Goal: Task Accomplishment & Management: Manage account settings

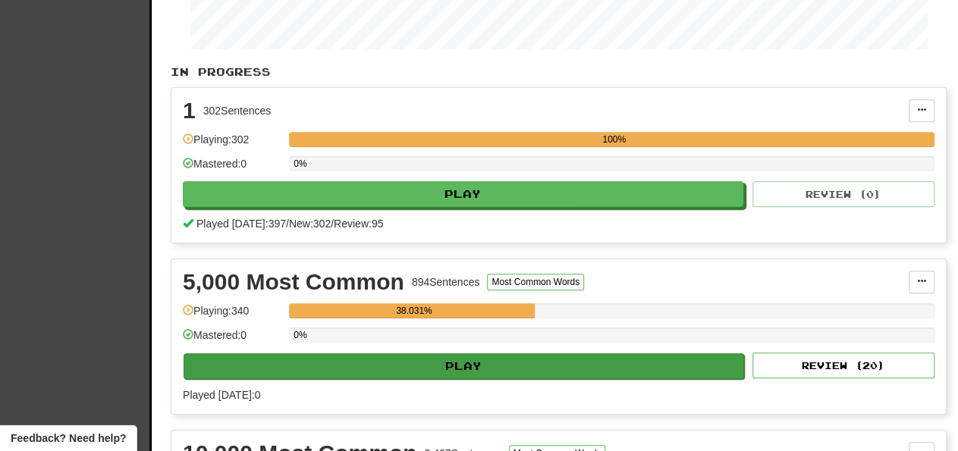
scroll to position [237, 0]
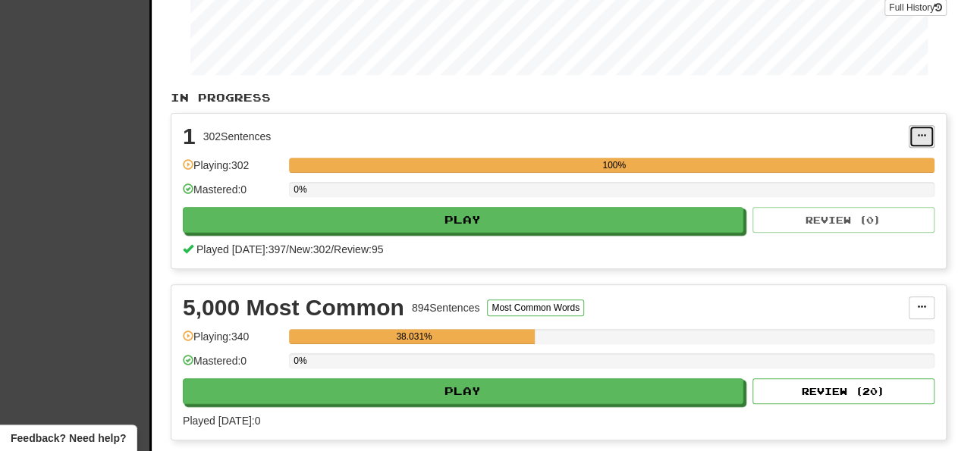
click at [921, 131] on span at bounding box center [921, 135] width 9 height 9
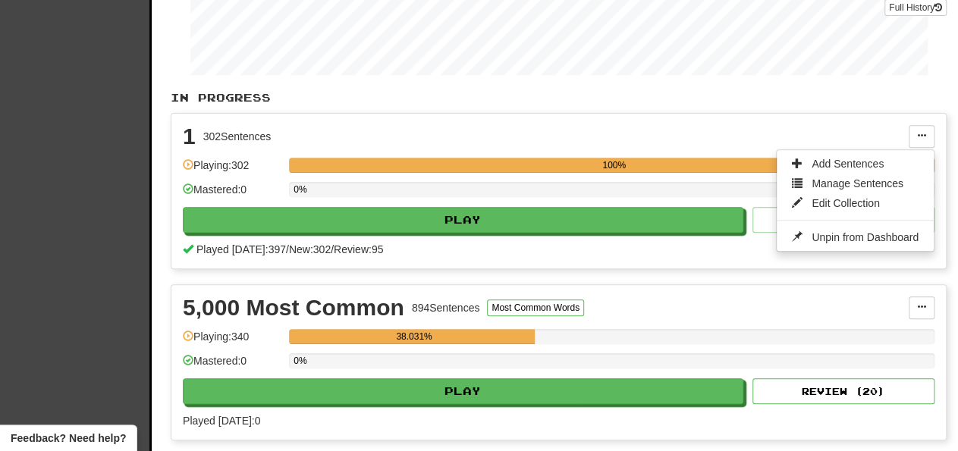
click at [701, 119] on div "1 302 Sentences Add Sentences Manage Sentences Edit Collection Unpin from Dashb…" at bounding box center [558, 191] width 774 height 155
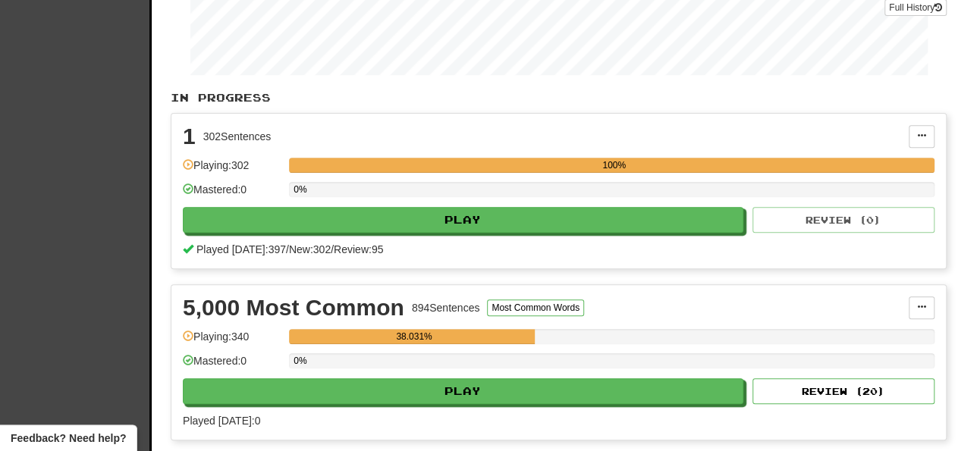
click at [651, 101] on p "In Progress" at bounding box center [559, 97] width 776 height 15
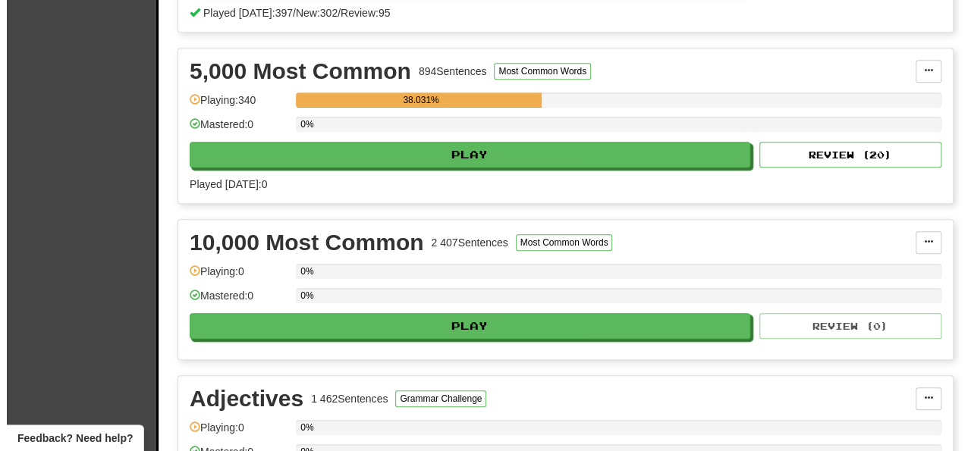
scroll to position [158, 0]
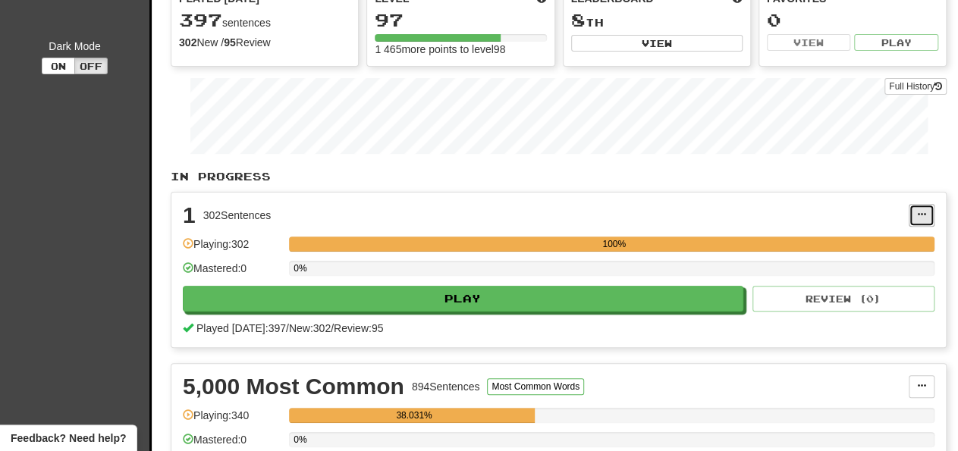
click at [921, 210] on span at bounding box center [921, 214] width 9 height 9
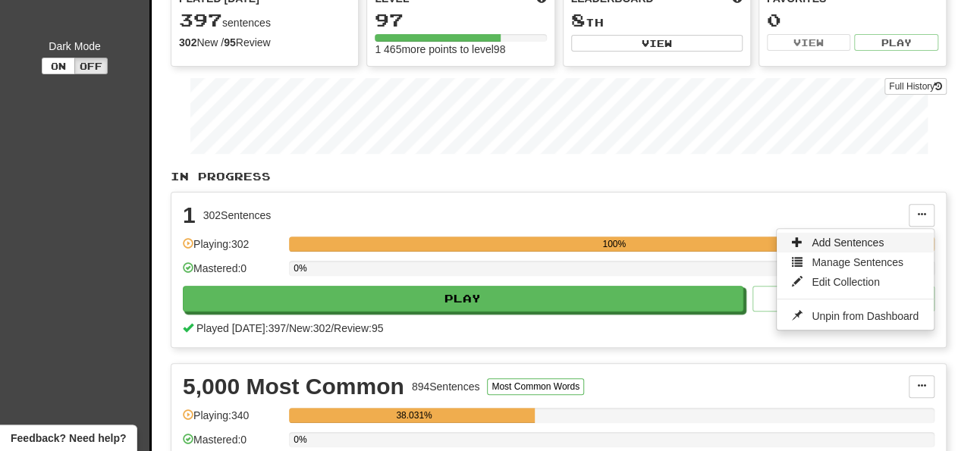
click at [847, 240] on span "Add Sentences" at bounding box center [847, 243] width 72 height 12
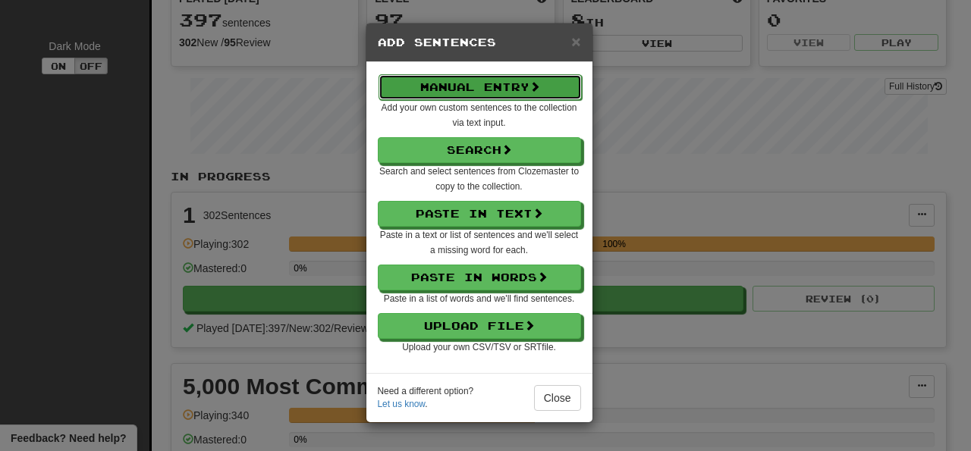
click at [464, 93] on button "Manual Entry" at bounding box center [479, 87] width 203 height 26
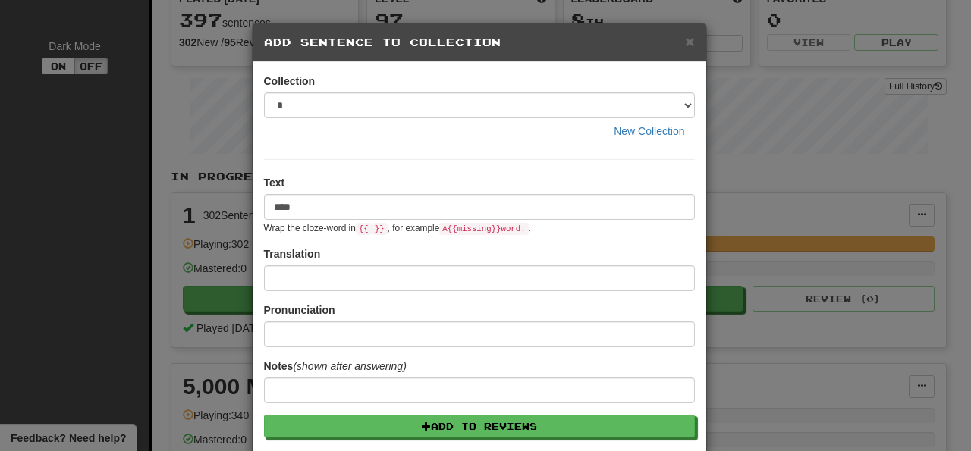
click at [274, 205] on input "****" at bounding box center [479, 207] width 431 height 26
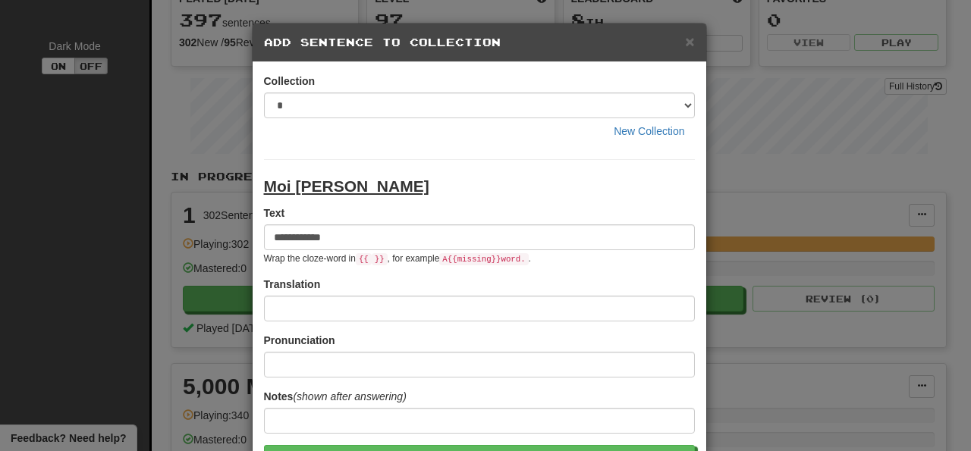
type input "**********"
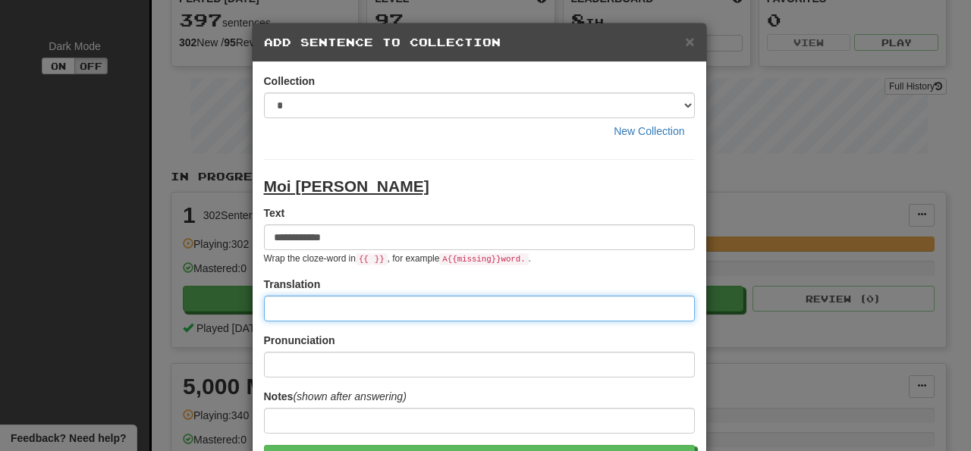
click at [380, 301] on input at bounding box center [479, 309] width 431 height 26
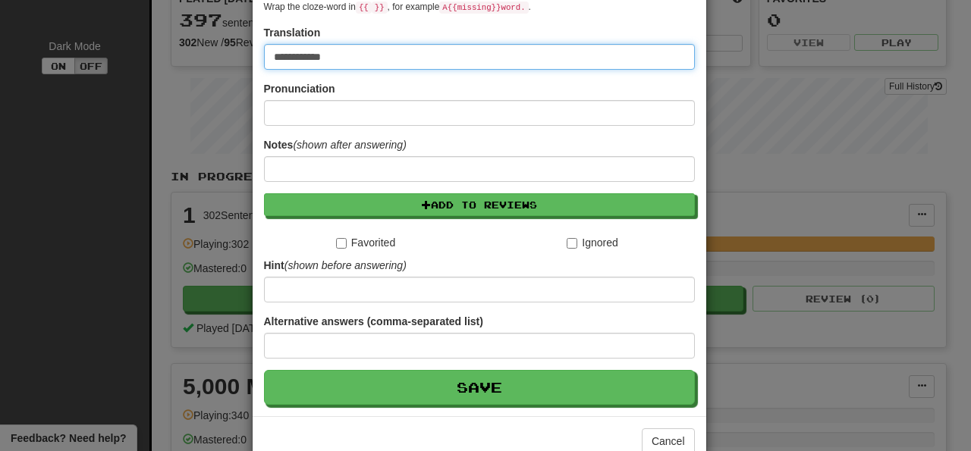
scroll to position [279, 0]
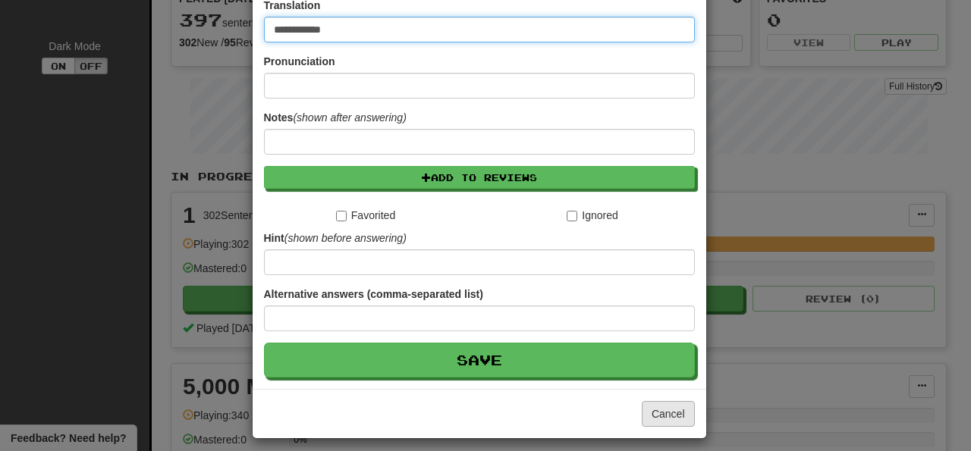
type input "**********"
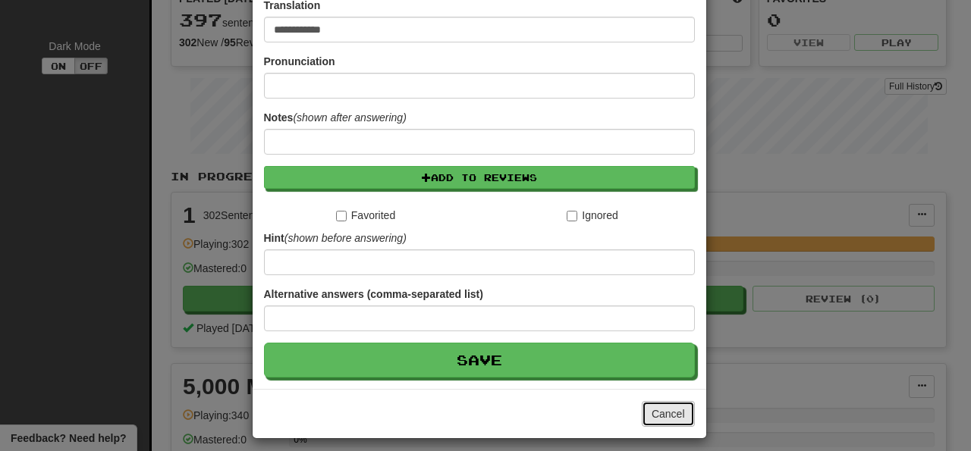
click at [669, 407] on button "Cancel" at bounding box center [668, 414] width 53 height 26
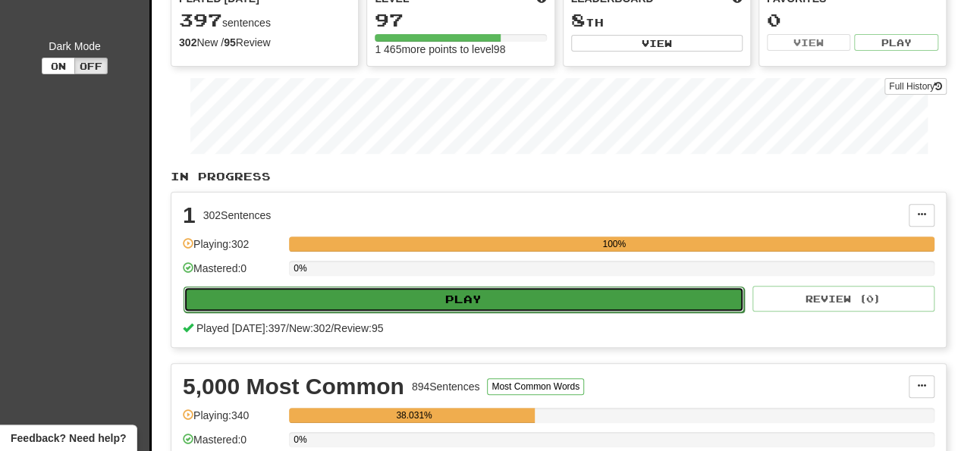
click at [483, 300] on button "Play" at bounding box center [464, 300] width 560 height 26
select select "**"
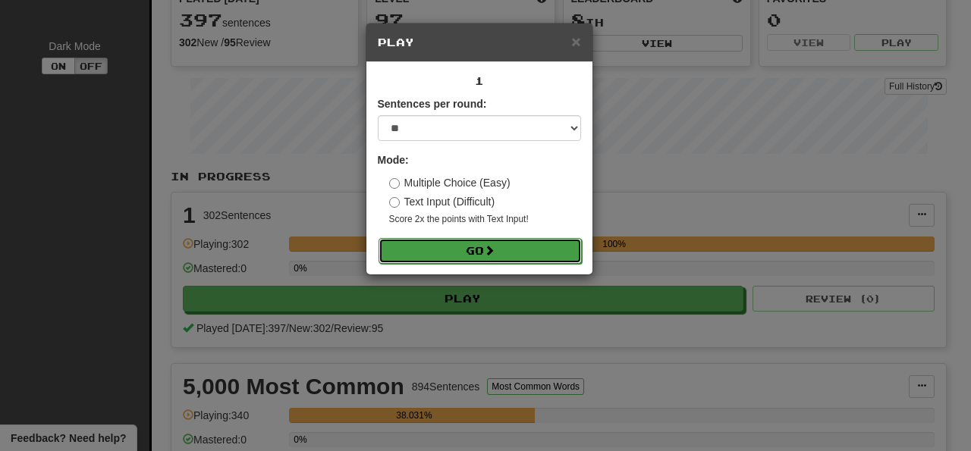
click at [475, 246] on button "Go" at bounding box center [479, 251] width 203 height 26
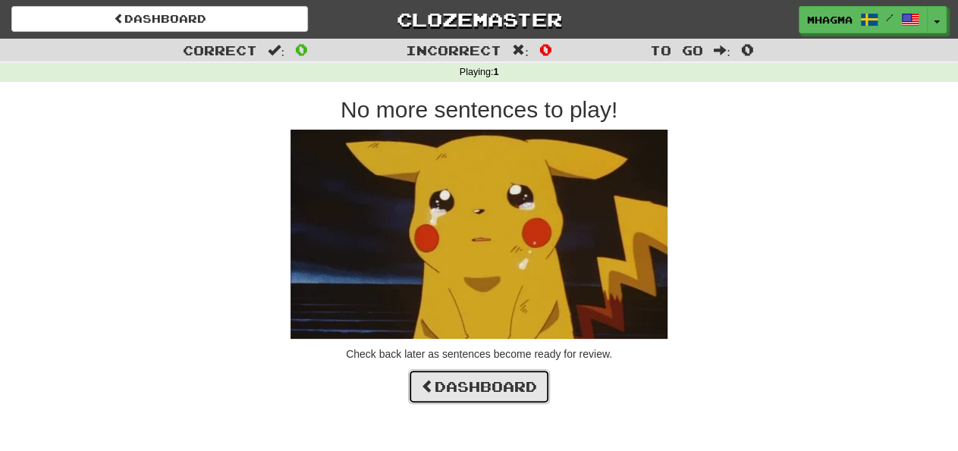
click at [467, 390] on link "Dashboard" at bounding box center [479, 386] width 142 height 35
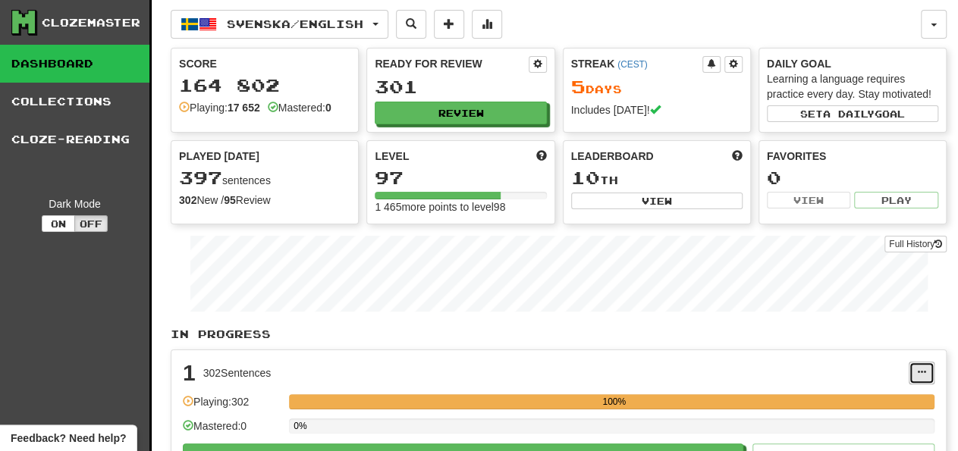
click at [921, 369] on span at bounding box center [921, 372] width 9 height 9
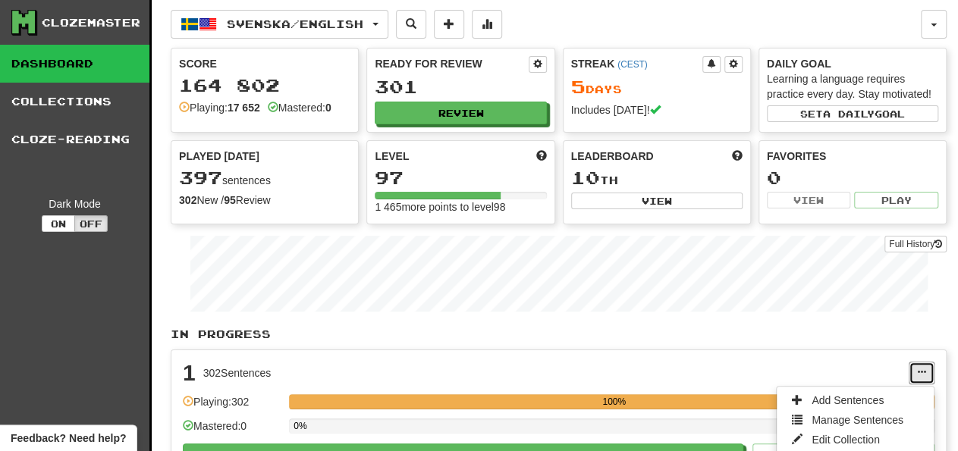
scroll to position [315, 0]
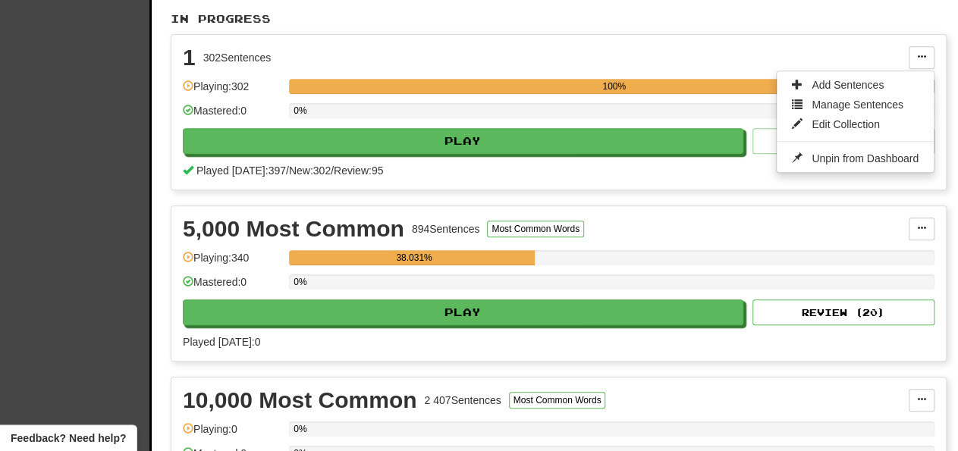
click at [438, 177] on div "1 302 Sentences Add Sentences Manage Sentences Edit Collection Unpin from Dashb…" at bounding box center [558, 112] width 774 height 155
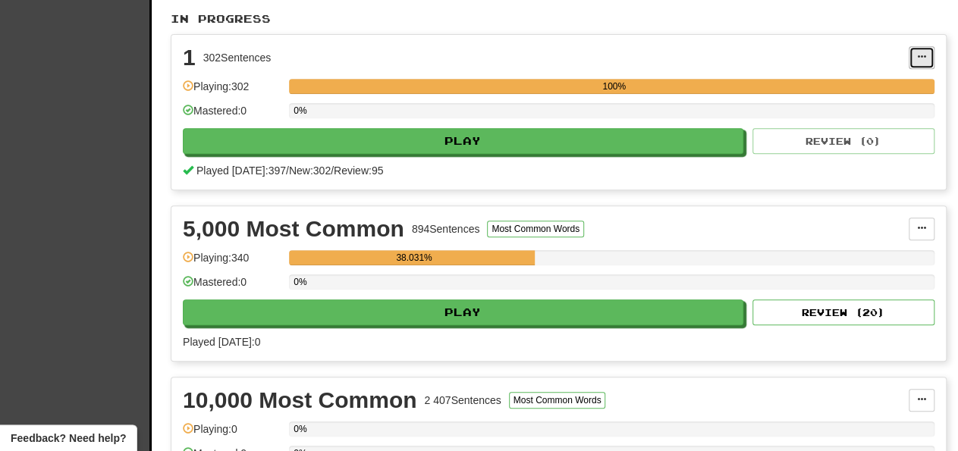
click at [910, 58] on button at bounding box center [921, 57] width 26 height 23
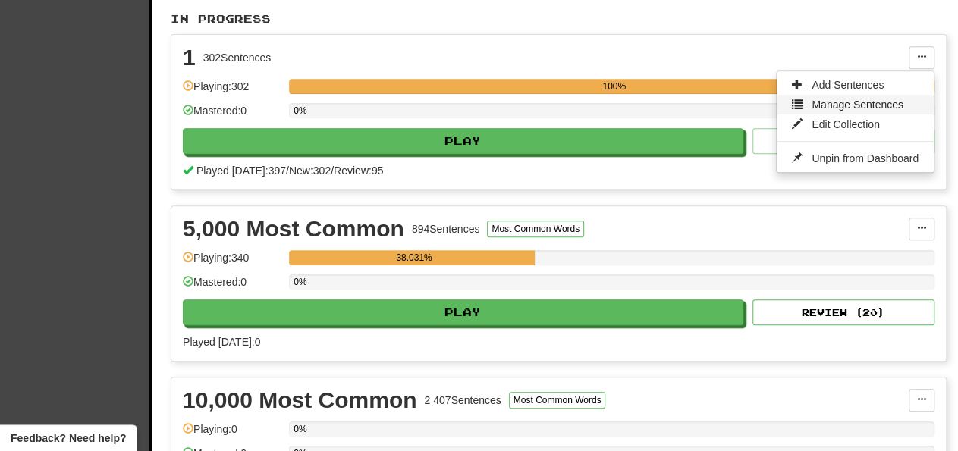
click at [830, 105] on span "Manage Sentences" at bounding box center [857, 105] width 92 height 12
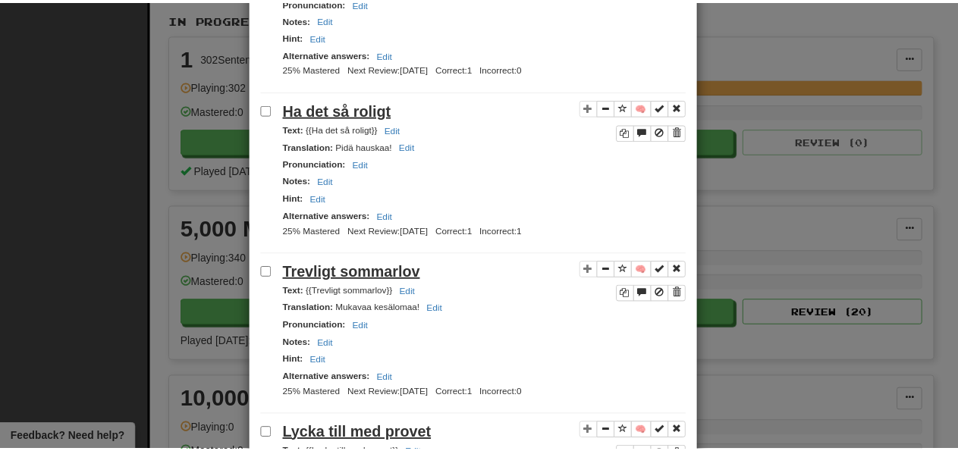
scroll to position [3136, 0]
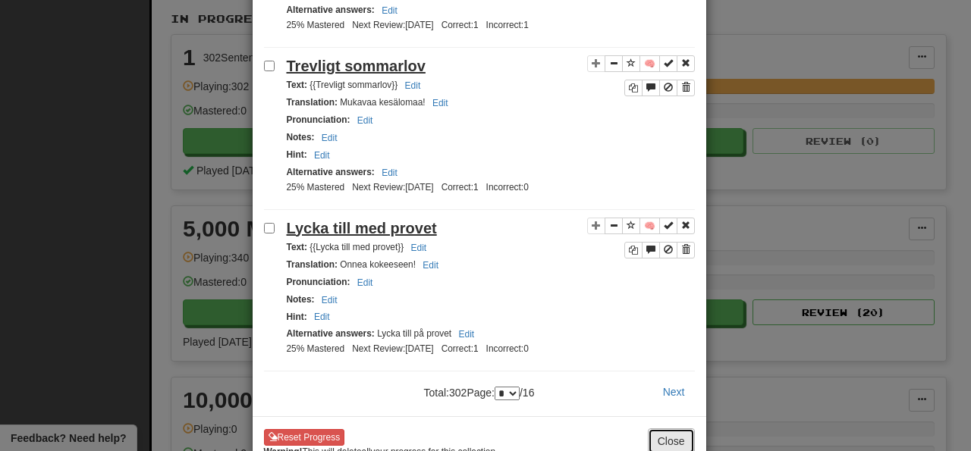
click at [657, 428] on button "Close" at bounding box center [671, 441] width 47 height 26
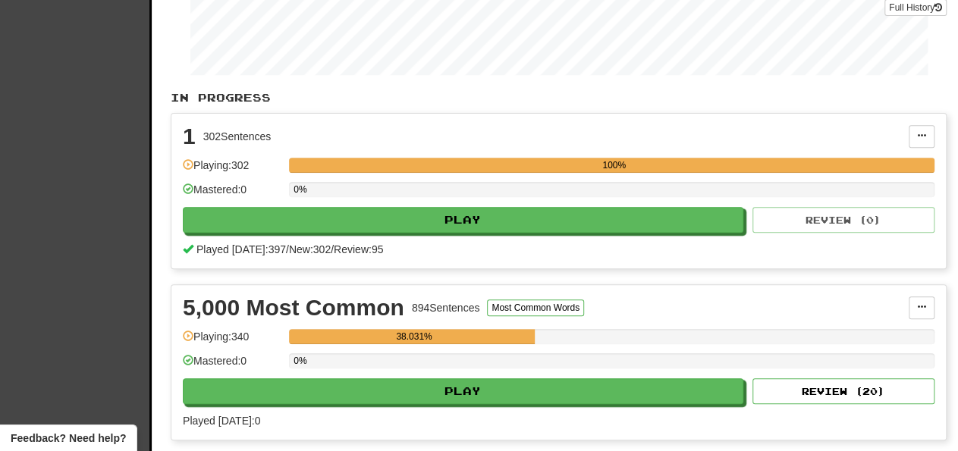
scroll to position [237, 0]
